Goal: Task Accomplishment & Management: Complete application form

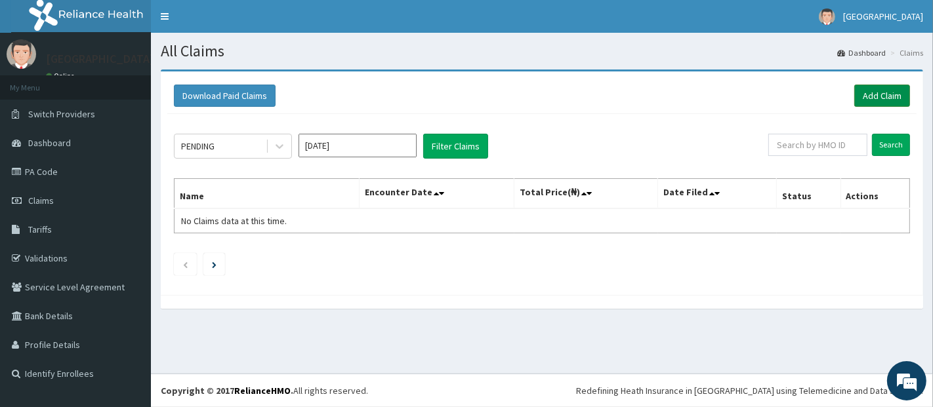
click at [862, 89] on link "Add Claim" at bounding box center [882, 96] width 56 height 22
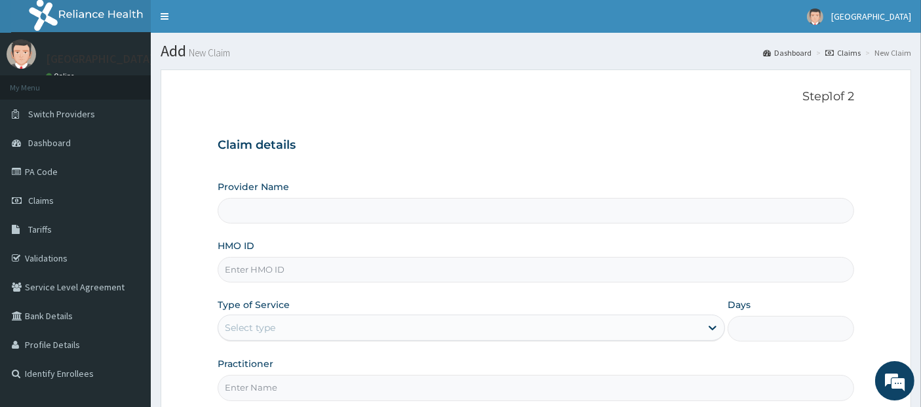
type input "[GEOGRAPHIC_DATA]"
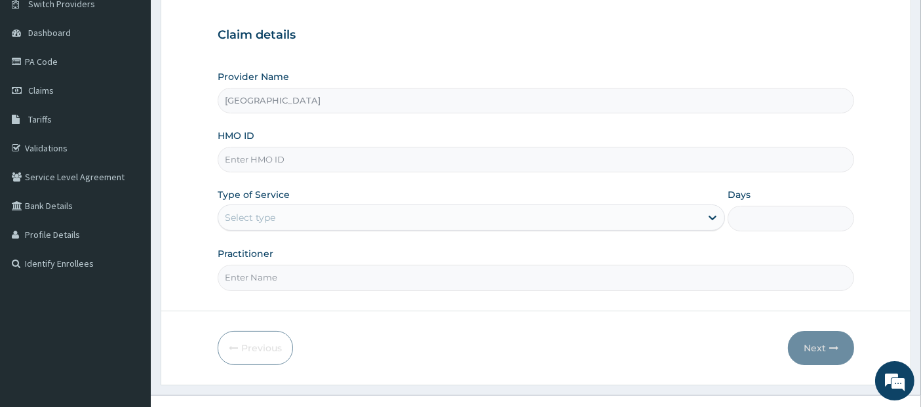
scroll to position [129, 0]
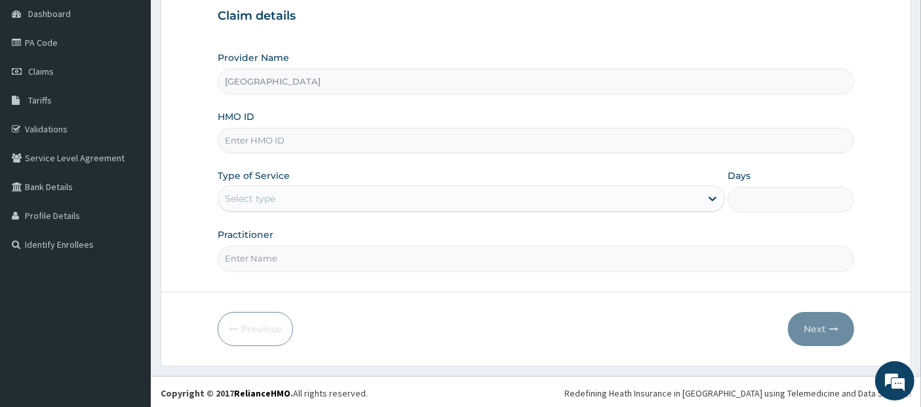
click at [335, 144] on input "HMO ID" at bounding box center [536, 141] width 637 height 26
click at [483, 140] on input "HMO ID" at bounding box center [536, 141] width 637 height 26
type input "igs/10007/a"
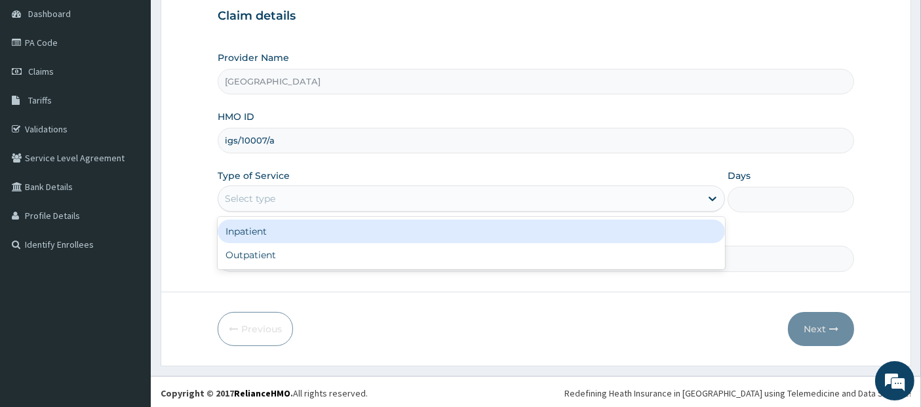
click at [335, 191] on div "Select type" at bounding box center [459, 198] width 483 height 21
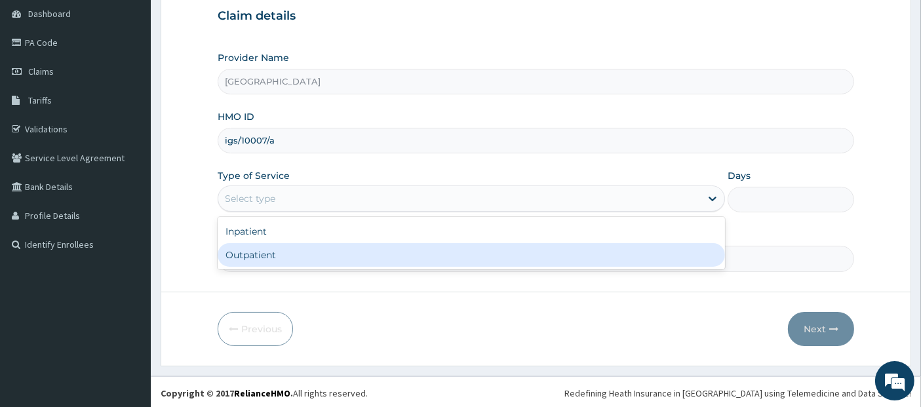
type input "1"
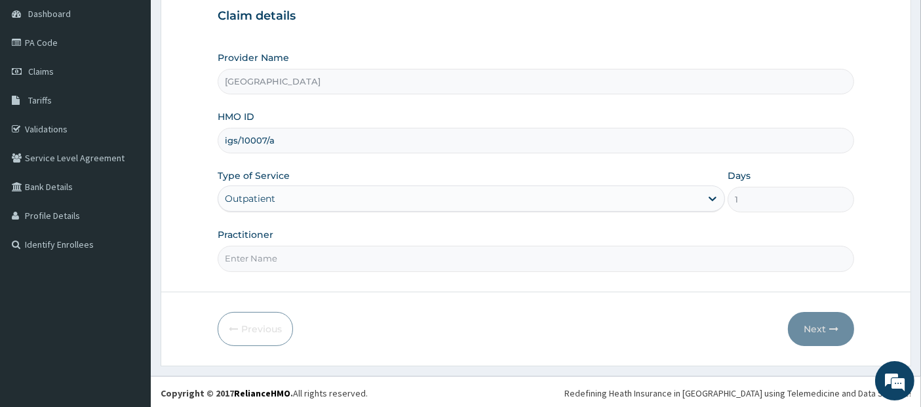
click at [458, 254] on input "Practitioner" at bounding box center [536, 259] width 637 height 26
type input "[PERSON_NAME]"
click at [819, 321] on button "Next" at bounding box center [821, 329] width 66 height 34
